Goal: Information Seeking & Learning: Learn about a topic

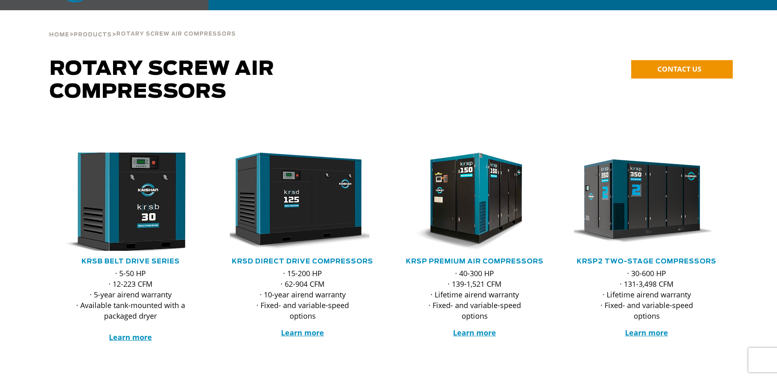
scroll to position [41, 0]
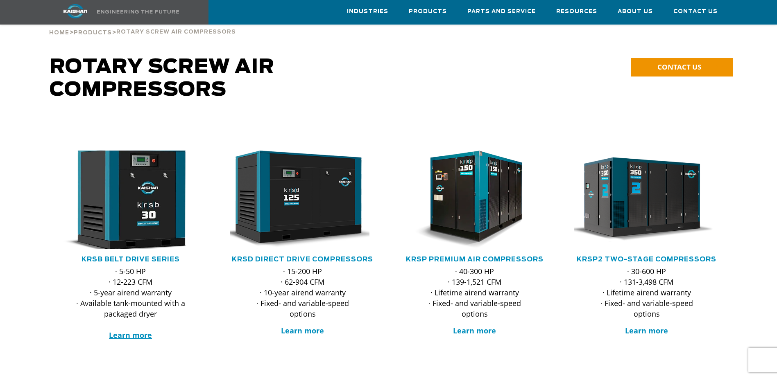
click at [143, 203] on img at bounding box center [124, 200] width 161 height 108
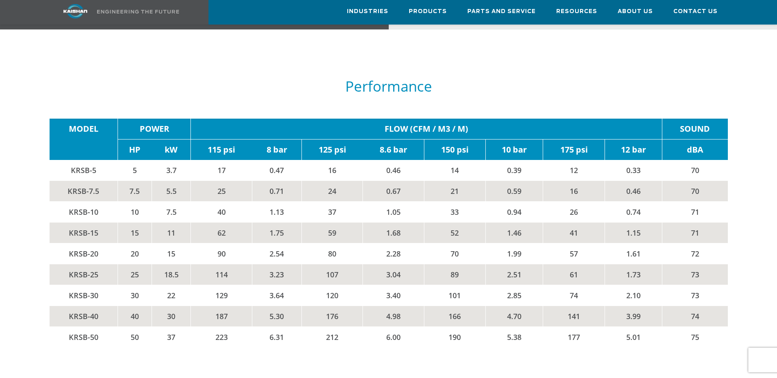
scroll to position [1392, 0]
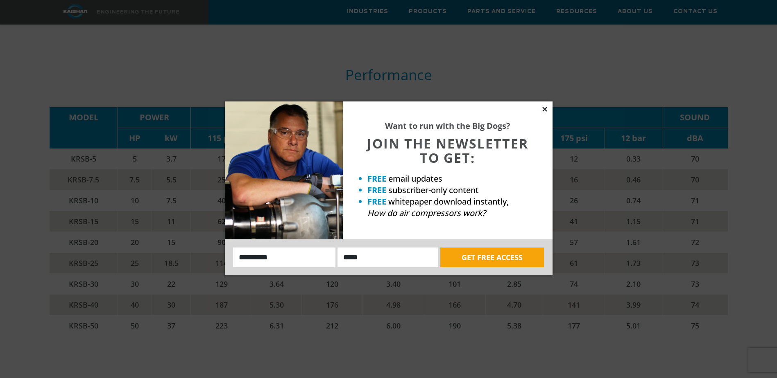
click at [543, 107] on icon at bounding box center [544, 109] width 5 height 5
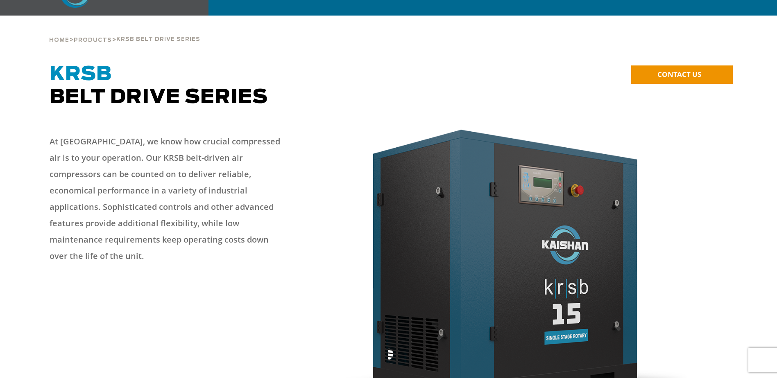
scroll to position [0, 0]
